Goal: Navigation & Orientation: Go to known website

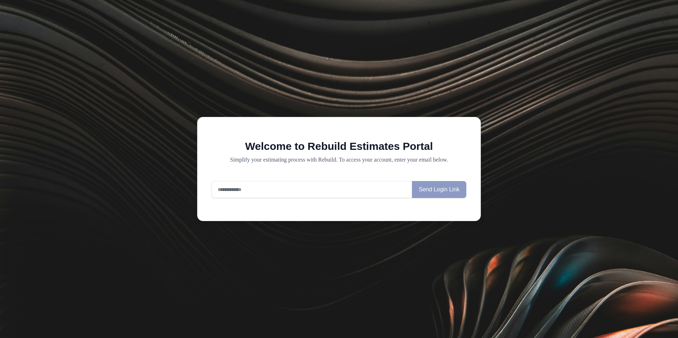
click at [246, 190] on input "email" at bounding box center [312, 189] width 200 height 17
type input "**********"
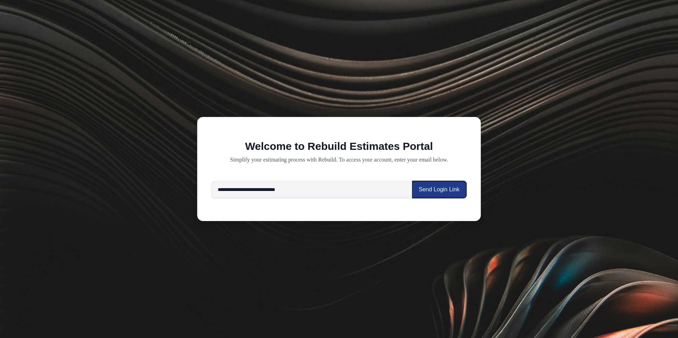
click at [433, 191] on button "Send Login Link" at bounding box center [439, 189] width 54 height 17
